Goal: Task Accomplishment & Management: Use online tool/utility

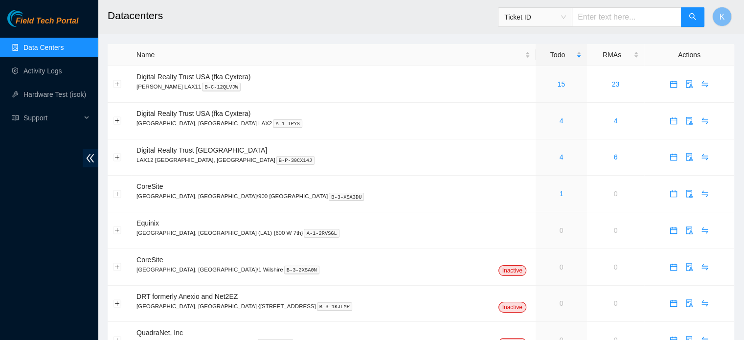
click at [566, 18] on span "Ticket ID" at bounding box center [535, 17] width 62 height 15
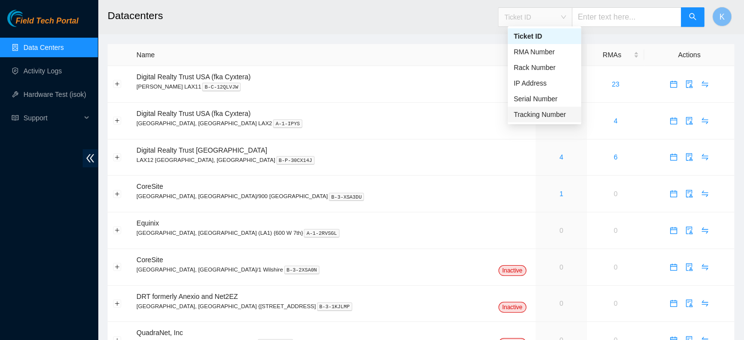
click at [528, 114] on div "Tracking Number" at bounding box center [544, 114] width 62 height 11
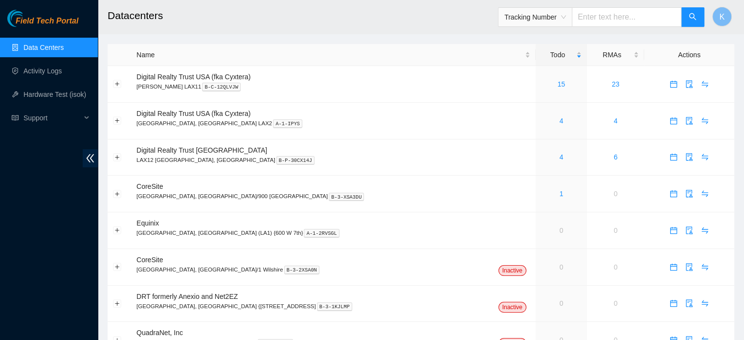
click at [604, 21] on input "text" at bounding box center [627, 17] width 110 height 20
type input "463470051265"
click at [692, 19] on icon "search" at bounding box center [692, 17] width 8 height 8
drag, startPoint x: 156, startPoint y: 86, endPoint x: 307, endPoint y: 90, distance: 150.7
click at [305, 90] on p "NASH LAX11 B-C-12QLVJW" at bounding box center [333, 86] width 394 height 9
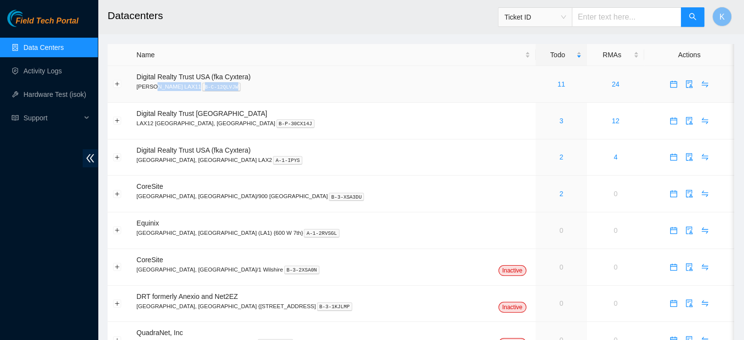
click at [557, 81] on link "11" at bounding box center [561, 84] width 8 height 8
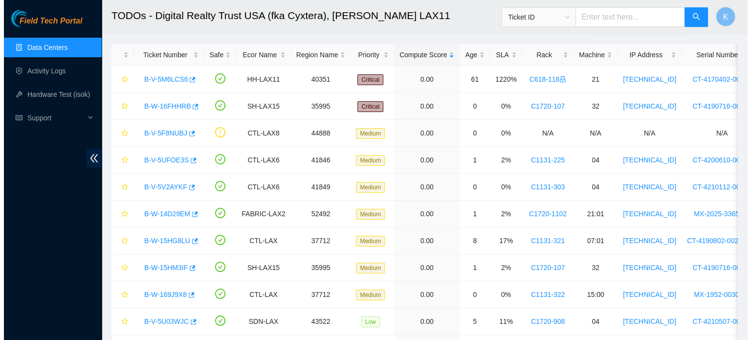
scroll to position [46, 0]
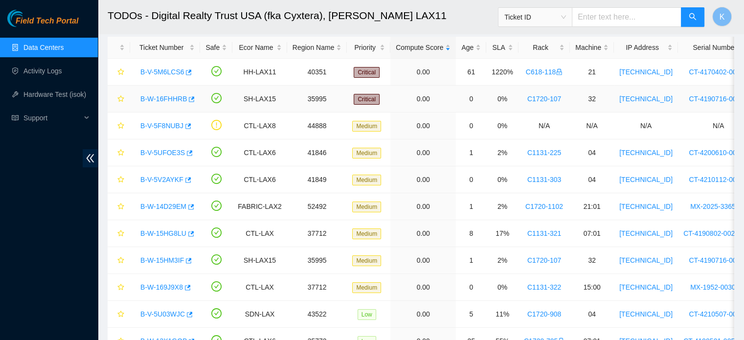
click at [166, 97] on link "B-W-16FHHRB" at bounding box center [163, 99] width 46 height 8
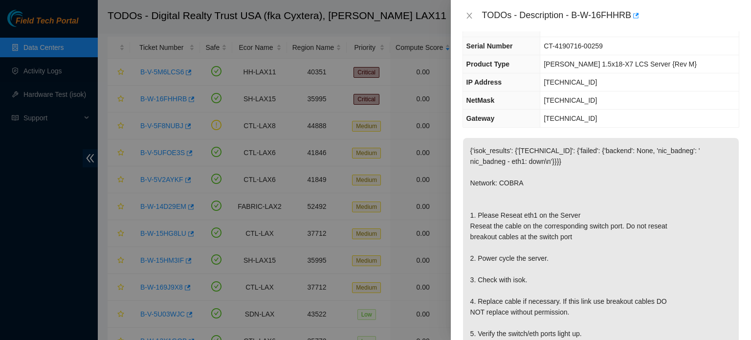
scroll to position [53, 0]
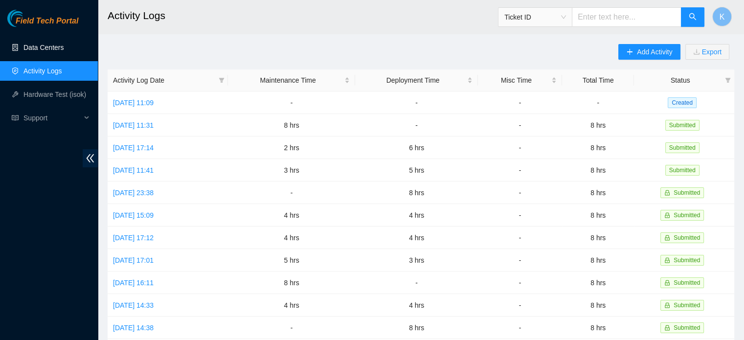
click at [39, 44] on link "Data Centers" at bounding box center [43, 48] width 40 height 8
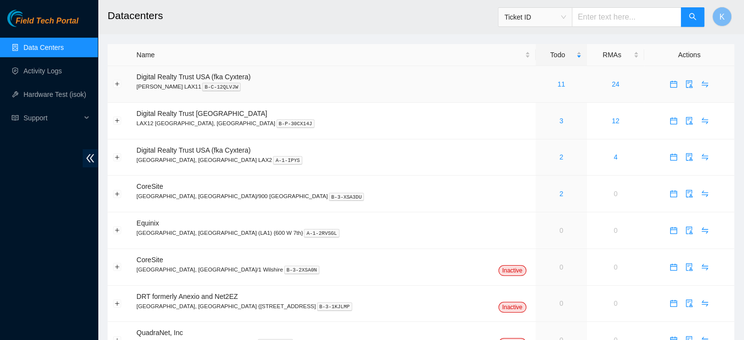
click at [557, 85] on link "11" at bounding box center [561, 84] width 8 height 8
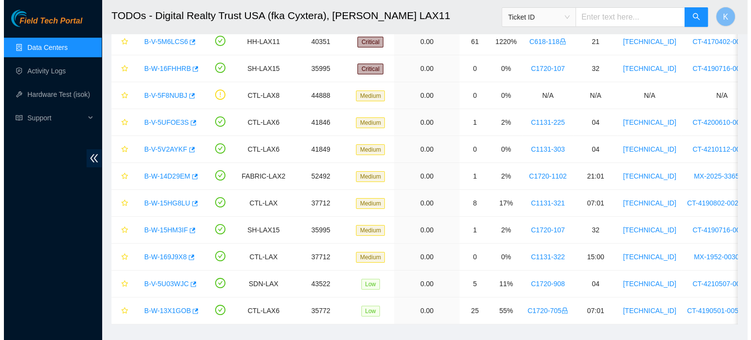
scroll to position [75, 0]
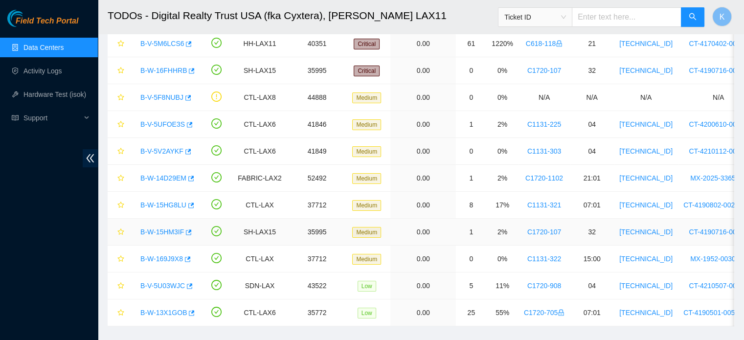
click at [153, 229] on link "B-W-15HM3IF" at bounding box center [162, 232] width 44 height 8
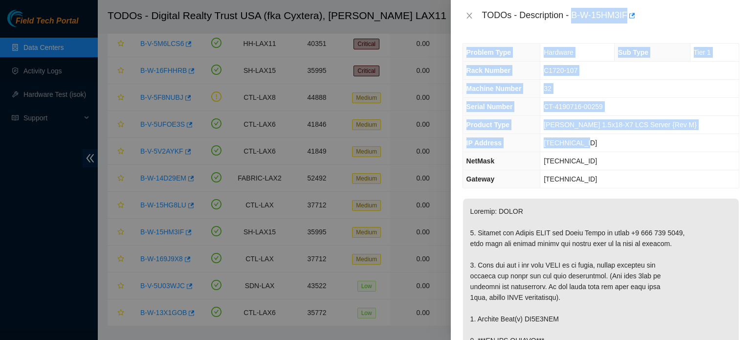
drag, startPoint x: 573, startPoint y: 13, endPoint x: 659, endPoint y: 140, distance: 153.2
click at [659, 140] on div "TODOs - Description - B-W-15HM3IF Problem Type Hardware Sub Type Tier 1 Rack Nu…" at bounding box center [601, 170] width 300 height 340
copy div "B-W-15HM3IF Problem Type Hardware Sub Type Tier 1 Rack Number C1720-107 Machine…"
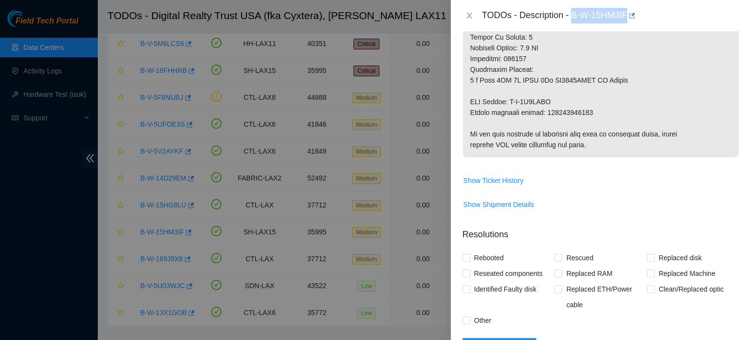
scroll to position [712, 0]
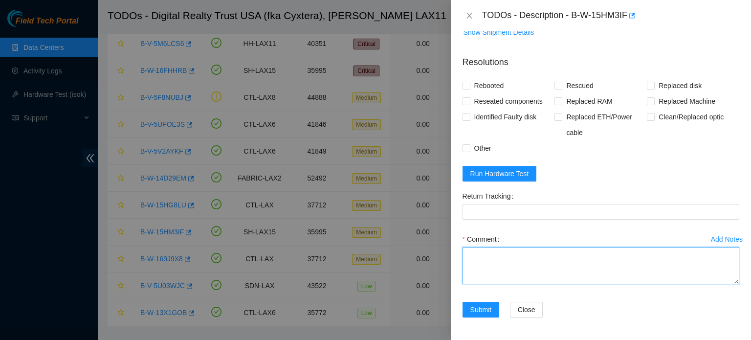
click at [556, 256] on textarea "Comment" at bounding box center [601, 265] width 277 height 37
paste textarea "B-W-15HM3IF Problem Type Hardware Sub Type Tier 1 Rack Number C1720-107 Machine…"
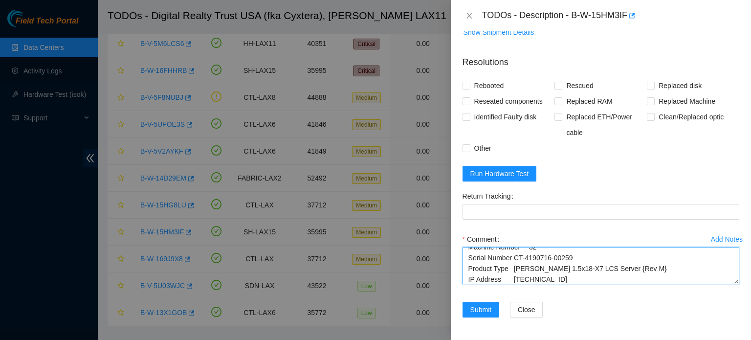
type textarea "B-W-15HM3IF Problem Type Hardware Sub Type Tier 1 Rack Number C1720-107 Machine…"
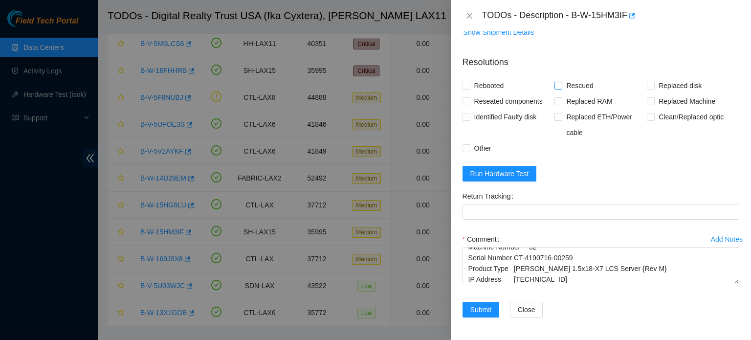
click at [558, 84] on input "Rescued" at bounding box center [557, 85] width 7 height 7
checkbox input "true"
click at [483, 83] on span "Rebooted" at bounding box center [489, 86] width 38 height 16
click at [469, 83] on input "Rebooted" at bounding box center [466, 85] width 7 height 7
checkbox input "true"
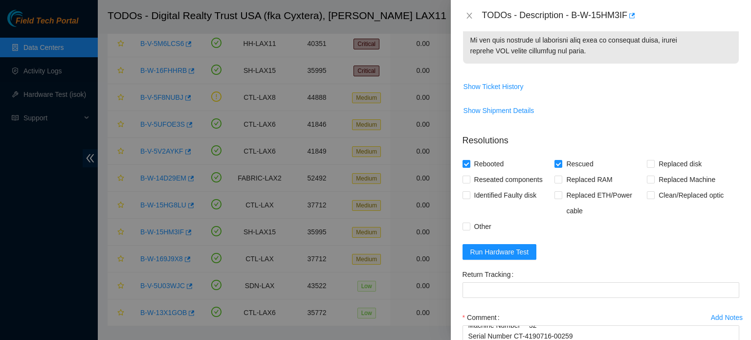
scroll to position [712, 0]
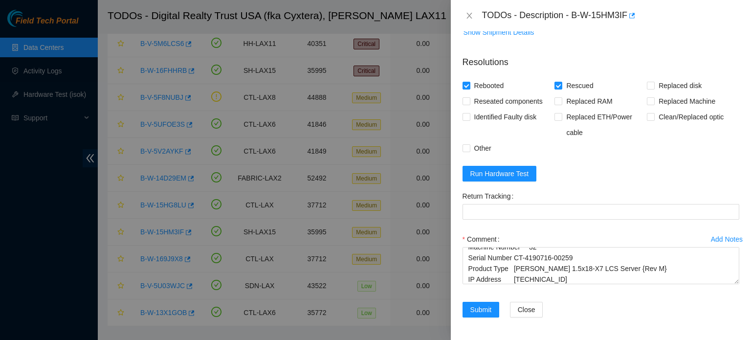
click at [685, 83] on span "Replaced disk" at bounding box center [680, 86] width 51 height 16
click at [654, 83] on input "Replaced disk" at bounding box center [650, 85] width 7 height 7
checkbox input "true"
click at [555, 83] on input "Rescued" at bounding box center [557, 85] width 7 height 7
checkbox input "false"
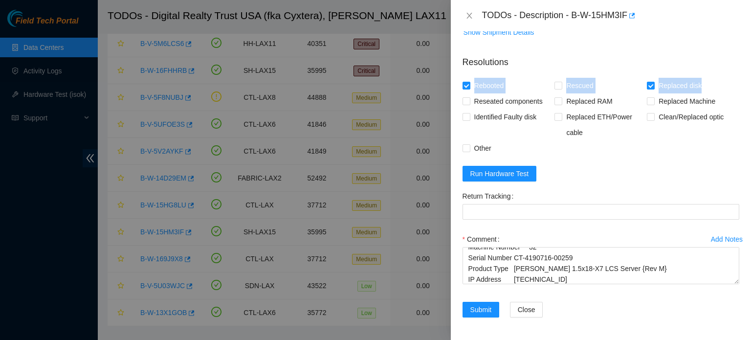
drag, startPoint x: 471, startPoint y: 74, endPoint x: 705, endPoint y: 83, distance: 233.4
click at [705, 83] on form "Resolutions Rebooted Rescued Replaced disk Reseated components Replaced RAM Rep…" at bounding box center [601, 188] width 277 height 281
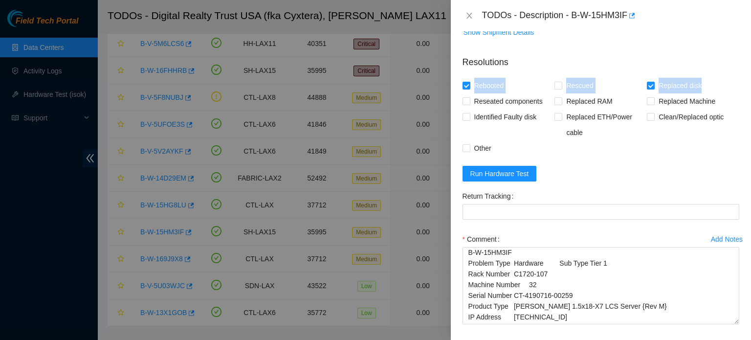
scroll to position [2, 0]
drag, startPoint x: 730, startPoint y: 282, endPoint x: 733, endPoint y: 323, distance: 41.3
click at [733, 323] on div "Add Notes Comment B-W-15HM3IF Problem Type Hardware Sub Type Tier 1 Rack Number…" at bounding box center [601, 286] width 285 height 111
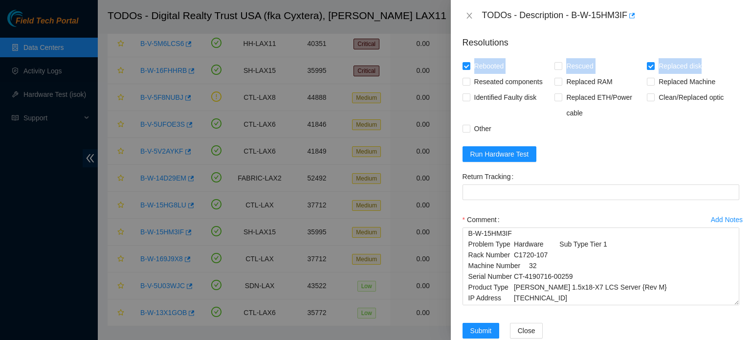
scroll to position [752, 0]
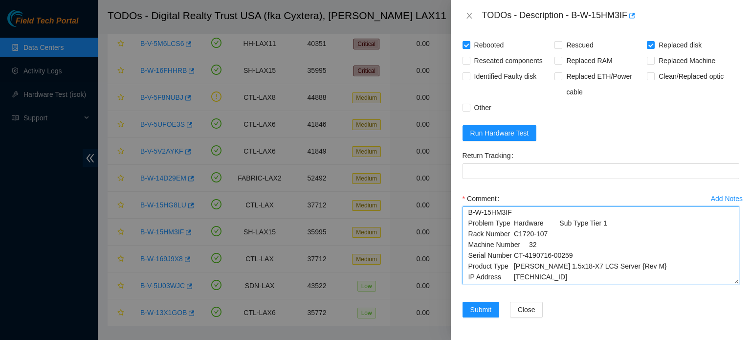
click at [652, 279] on textarea "B-W-15HM3IF Problem Type Hardware Sub Type Tier 1 Rack Number C1720-107 Machine…" at bounding box center [601, 245] width 277 height 78
paste textarea "B-W-15HM3IF Problem Type Hardware Sub Type Tier 1 Rack Number C1720-107 Machine…"
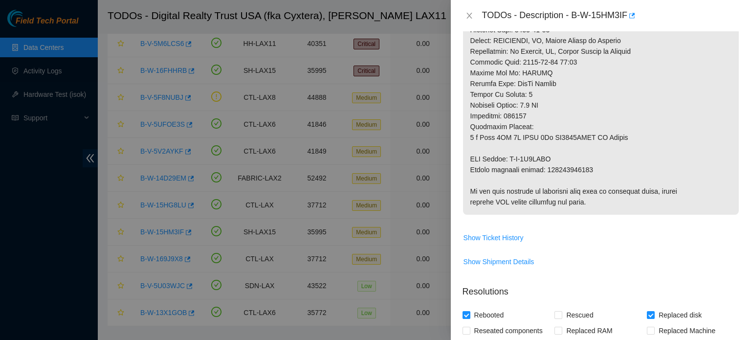
scroll to position [213, 0]
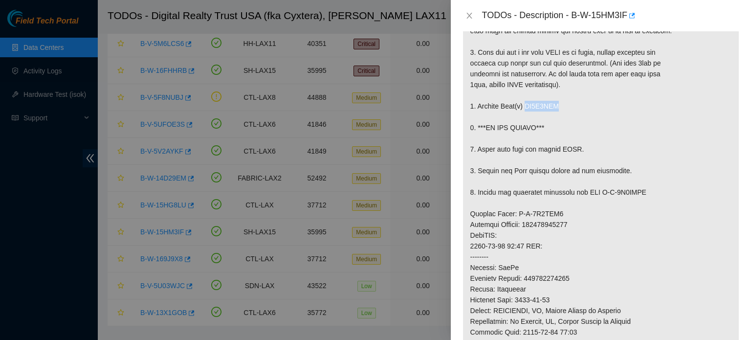
drag, startPoint x: 559, startPoint y: 103, endPoint x: 524, endPoint y: 104, distance: 35.2
click at [524, 104] on p at bounding box center [601, 235] width 276 height 499
copy p "ZC1B8YET"
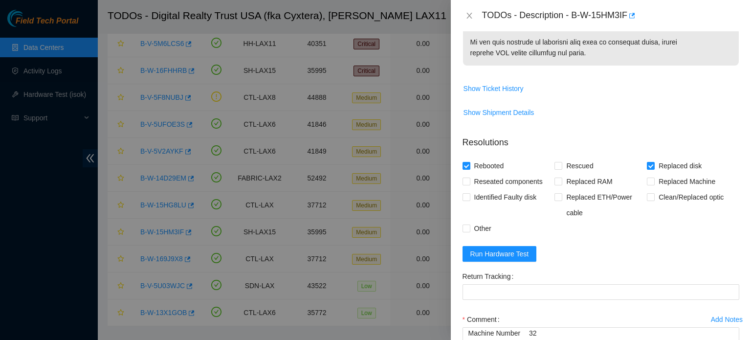
scroll to position [752, 0]
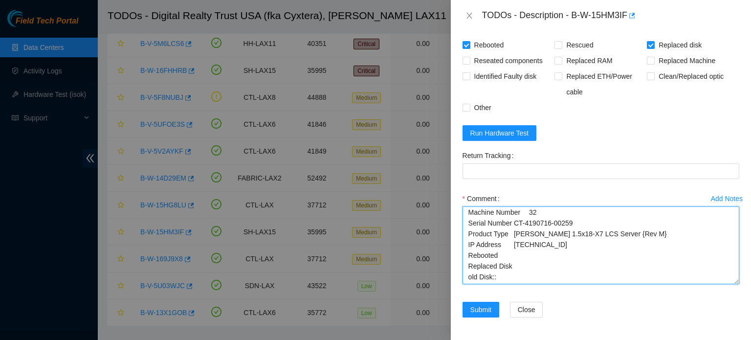
click at [514, 275] on textarea "B-W-15HM3IF Problem Type Hardware Sub Type Tier 1 Rack Number C1720-107 Machine…" at bounding box center [601, 245] width 277 height 78
paste textarea "ZC1B8YET"
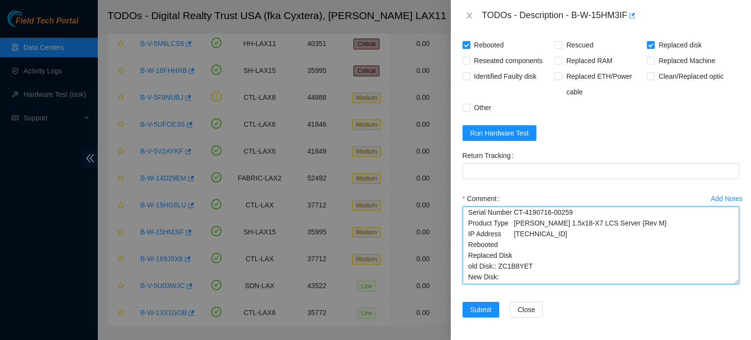
click at [507, 277] on textarea "B-W-15HM3IF Problem Type Hardware Sub Type Tier 1 Rack Number C1720-107 Machine…" at bounding box center [601, 245] width 277 height 78
click at [471, 265] on textarea "B-W-15HM3IF Problem Type Hardware Sub Type Tier 1 Rack Number C1720-107 Machine…" at bounding box center [601, 245] width 277 height 78
click at [557, 273] on textarea "B-W-15HM3IF Problem Type Hardware Sub Type Tier 1 Rack Number C1720-107 Machine…" at bounding box center [601, 245] width 277 height 78
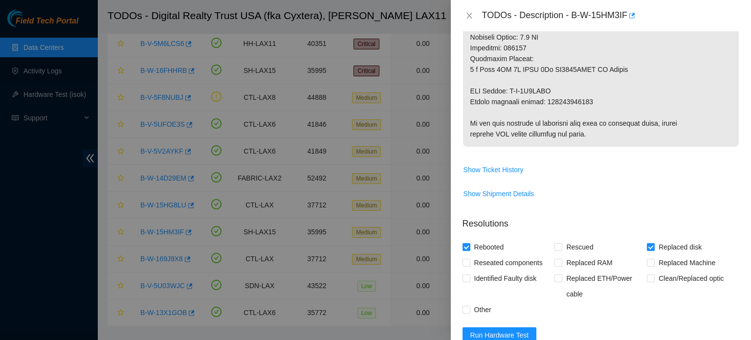
scroll to position [505, 0]
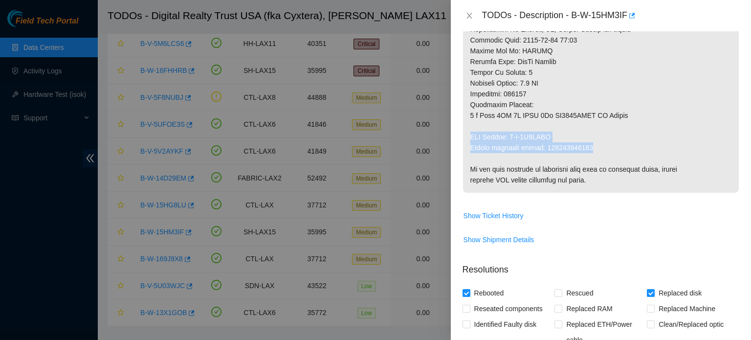
drag, startPoint x: 468, startPoint y: 132, endPoint x: 593, endPoint y: 150, distance: 126.0
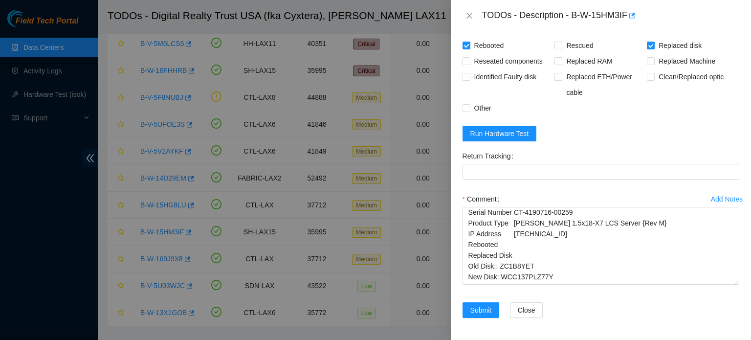
scroll to position [752, 0]
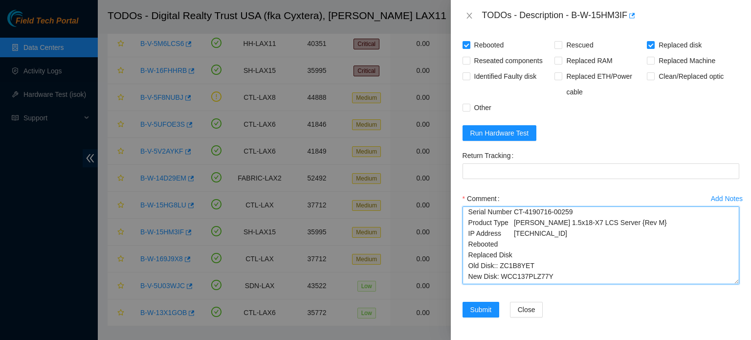
click at [542, 276] on textarea "B-W-15HM3IF Problem Type Hardware Sub Type Tier 1 Rack Number C1720-107 Machine…" at bounding box center [601, 245] width 277 height 78
paste textarea "ZC1B8YET"
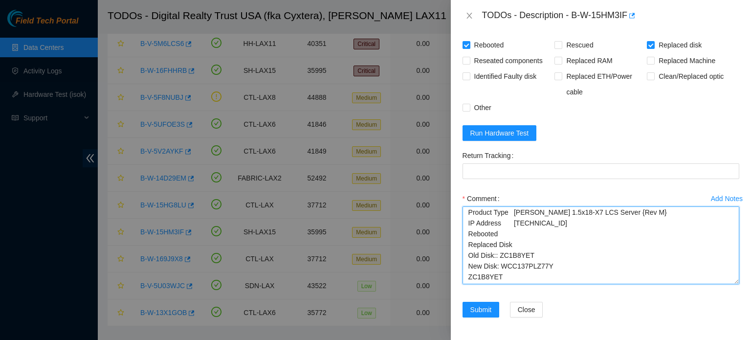
type textarea "B-W-15HM3IF Problem Type Hardware Sub Type Tier 1 Rack Number C1720-107 Machine…"
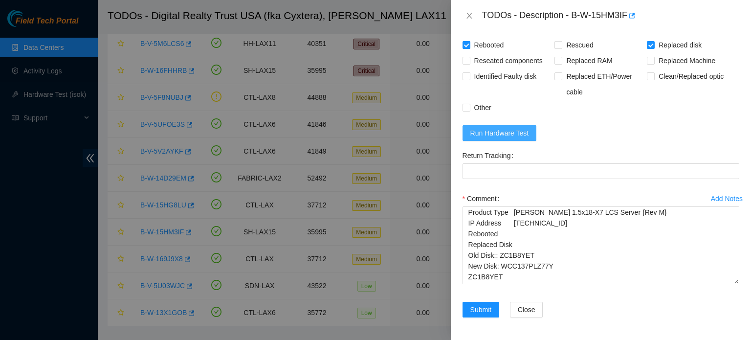
click at [496, 132] on span "Run Hardware Test" at bounding box center [499, 133] width 59 height 11
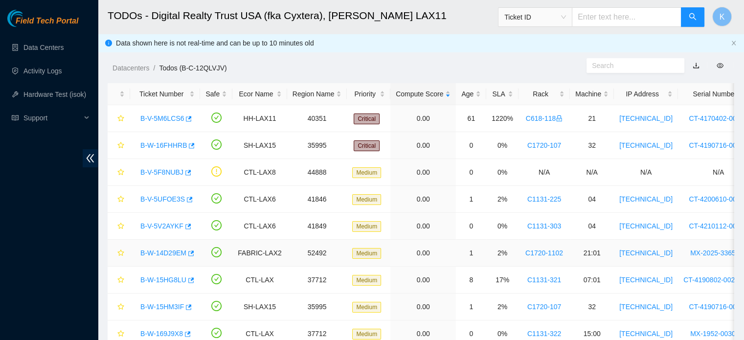
click at [163, 252] on link "B-W-14D29EM" at bounding box center [163, 253] width 46 height 8
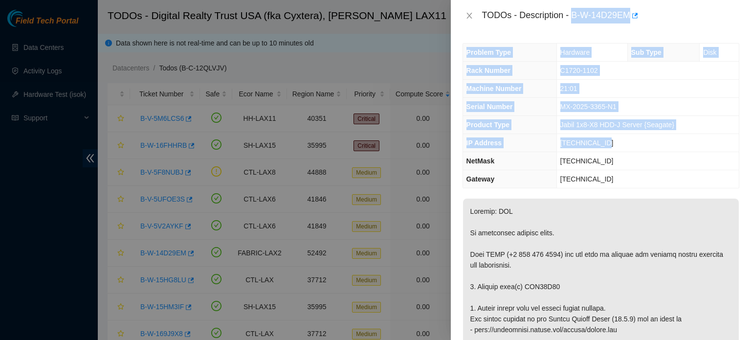
drag, startPoint x: 571, startPoint y: 11, endPoint x: 626, endPoint y: 144, distance: 143.8
click at [626, 144] on div "TODOs - Description - B-W-14D29EM Problem Type Hardware Sub Type Disk Rack Numb…" at bounding box center [601, 170] width 300 height 340
copy div "B-W-14D29EM Problem Type Hardware Sub Type Disk Rack Number C1720-1102 Machine …"
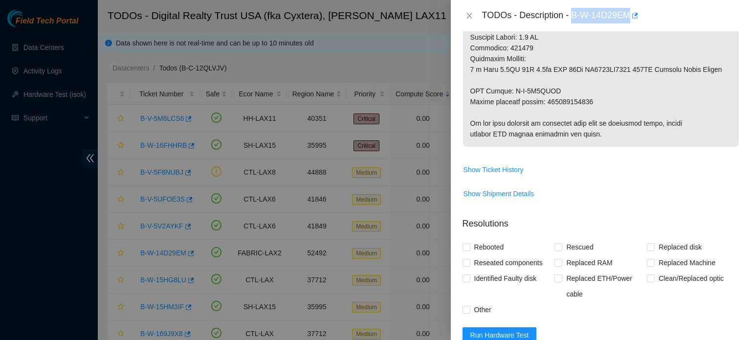
scroll to position [782, 0]
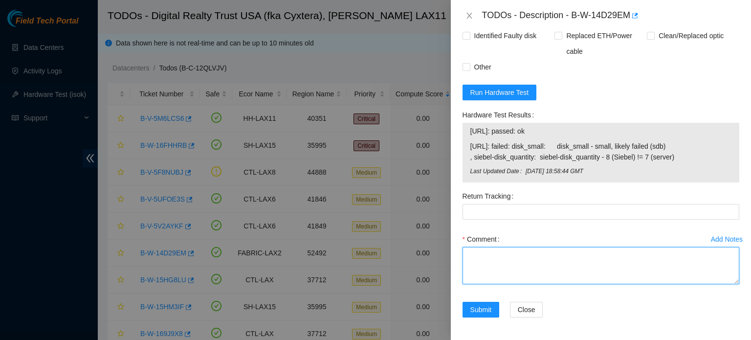
click at [557, 262] on textarea "Comment" at bounding box center [601, 265] width 277 height 37
paste textarea "B-W-14D29EM Problem Type Hardware Sub Type Disk Rack Number C1720-1102 Machine …"
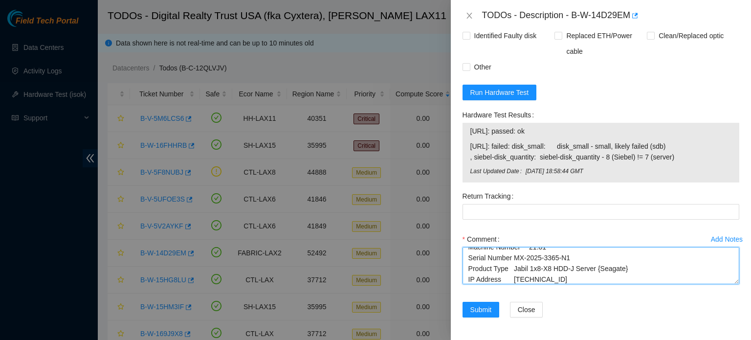
type textarea "B-W-14D29EM Problem Type Hardware Sub Type Disk Rack Number C1720-1102 Machine …"
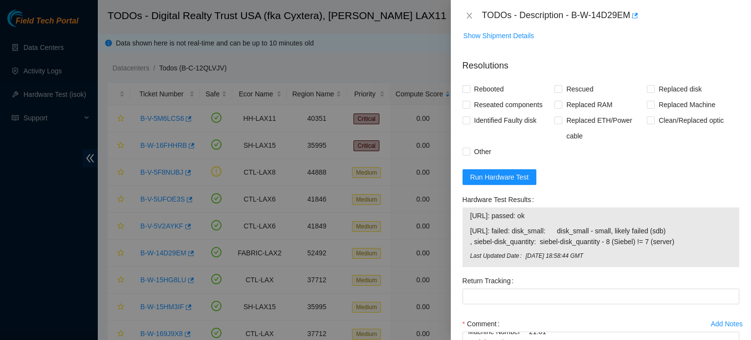
scroll to position [699, 0]
click at [502, 179] on span "Run Hardware Test" at bounding box center [499, 175] width 59 height 11
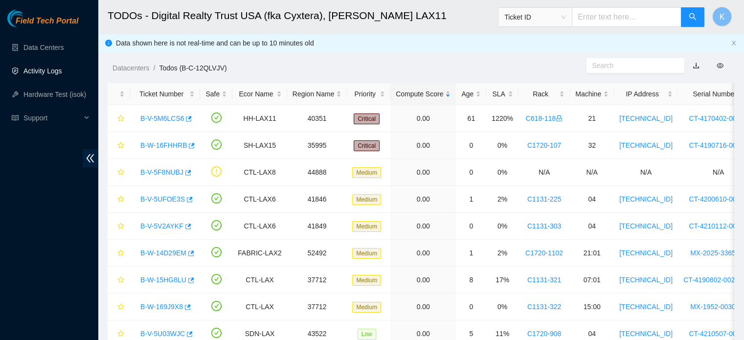
click at [40, 67] on link "Activity Logs" at bounding box center [42, 71] width 39 height 8
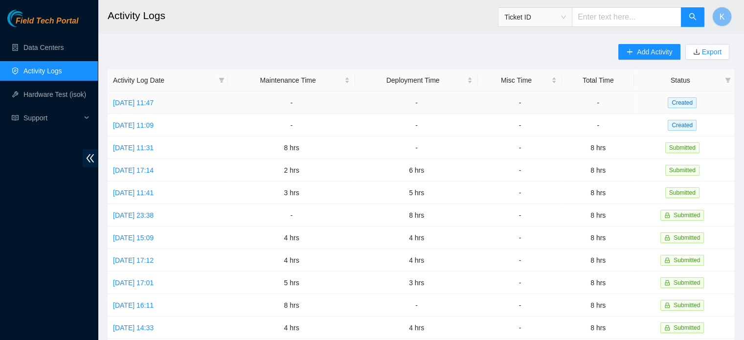
click at [154, 102] on link "[DATE] 11:47" at bounding box center [133, 103] width 41 height 8
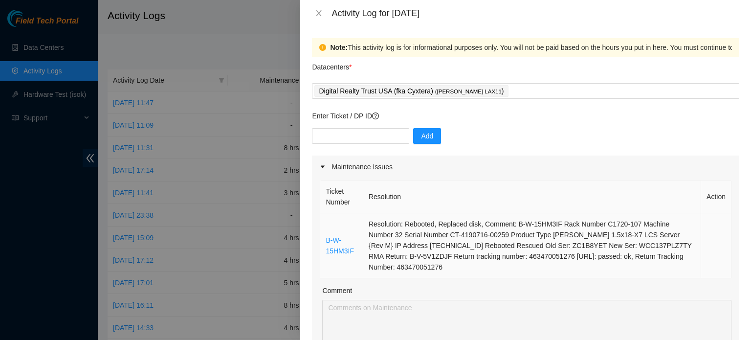
click at [343, 251] on link "B-W-15HM3IF" at bounding box center [340, 245] width 28 height 19
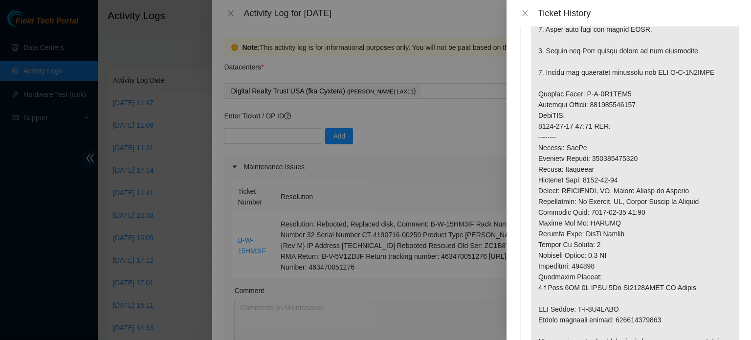
scroll to position [415, 0]
